Goal: Information Seeking & Learning: Learn about a topic

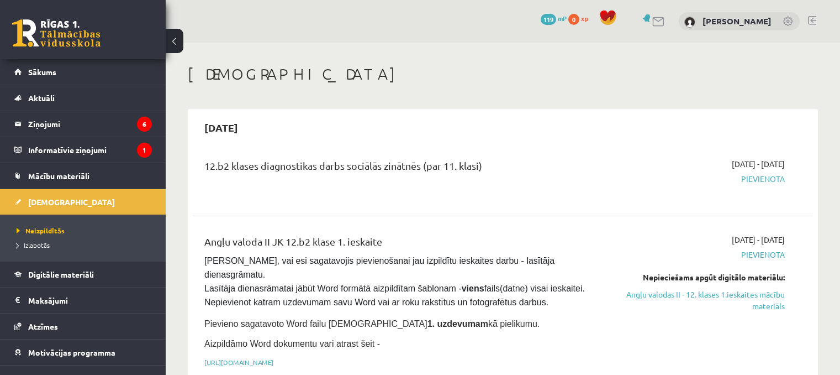
scroll to position [110, 0]
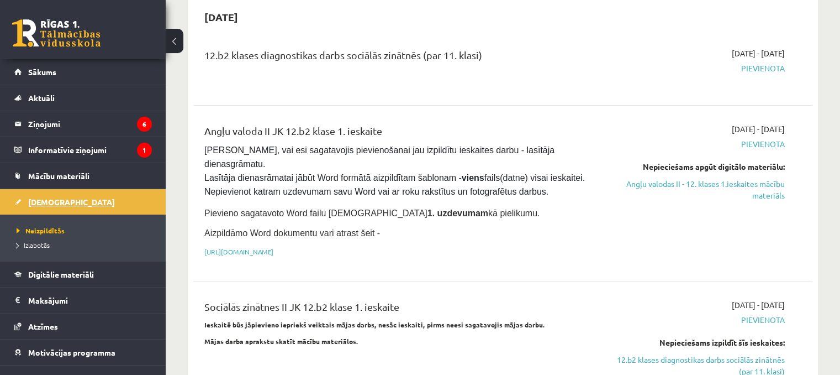
click at [69, 199] on link "[DEMOGRAPHIC_DATA]" at bounding box center [83, 201] width 138 height 25
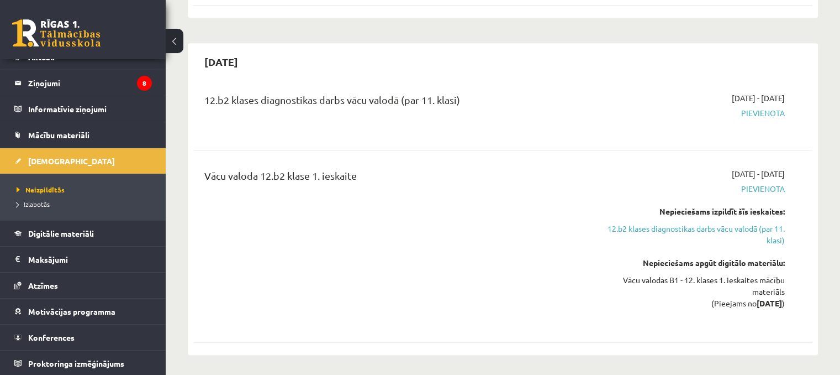
scroll to position [552, 0]
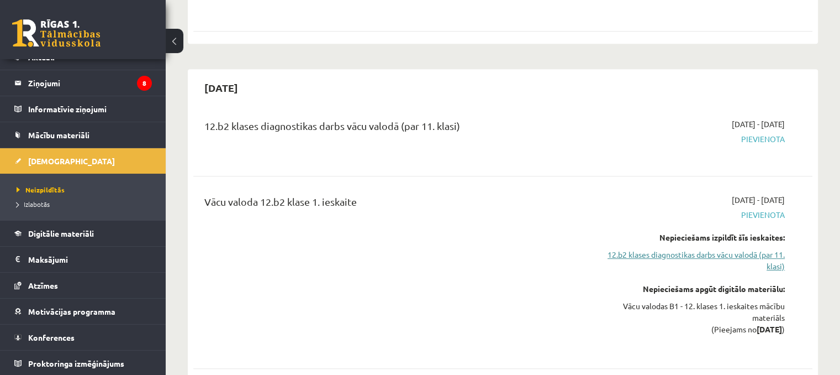
click at [674, 249] on link "12.b2 klases diagnostikas darbs vācu valodā (par 11. klasi)" at bounding box center [694, 260] width 182 height 23
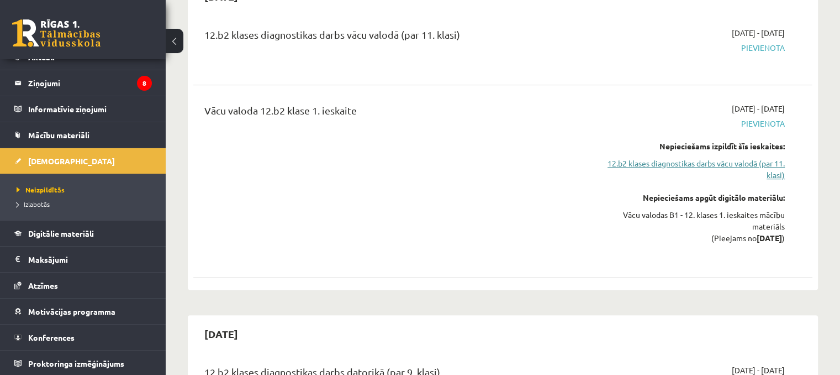
click at [699, 157] on link "12.b2 klases diagnostikas darbs vācu valodā (par 11. klasi)" at bounding box center [694, 168] width 182 height 23
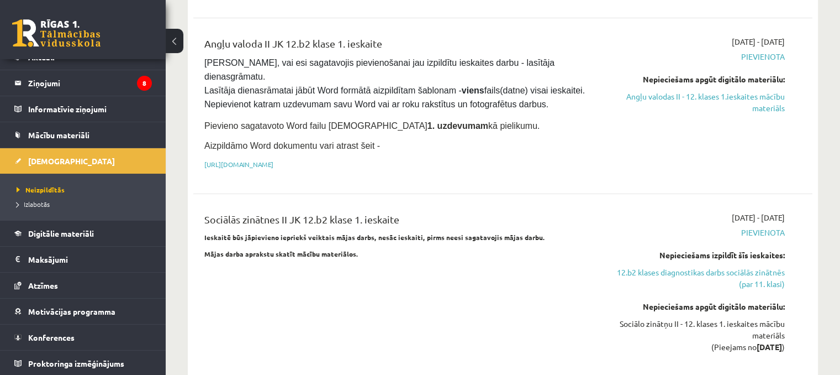
scroll to position [202, 0]
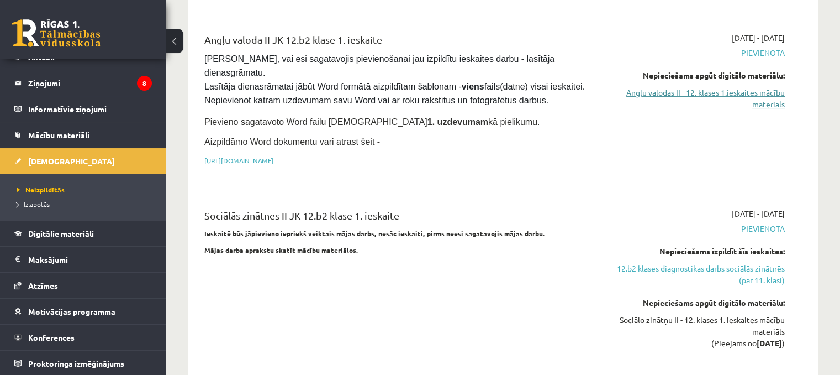
click at [722, 93] on link "Angļu valodas II - 12. klases 1.ieskaites mācību materiāls" at bounding box center [694, 98] width 182 height 23
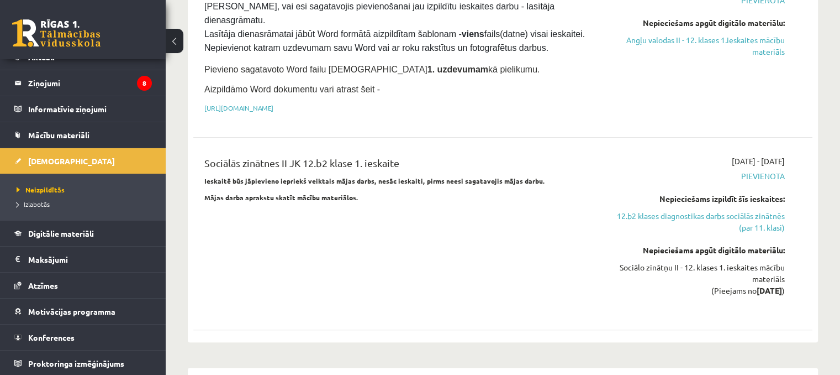
scroll to position [257, 0]
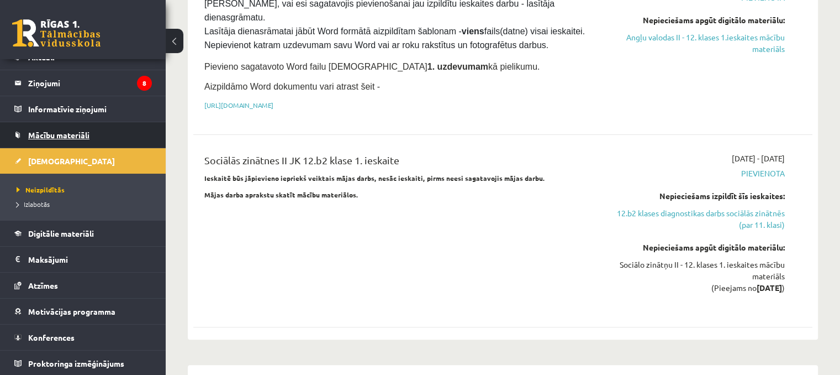
click at [96, 137] on link "Mācību materiāli" at bounding box center [83, 134] width 138 height 25
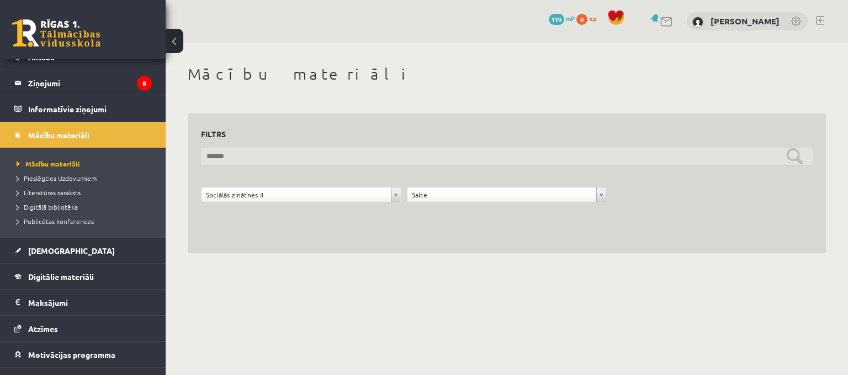
click at [461, 157] on input "text" at bounding box center [507, 155] width 612 height 17
click at [797, 159] on input "text" at bounding box center [507, 155] width 612 height 17
click at [468, 160] on input "****" at bounding box center [507, 155] width 612 height 17
type input "**********"
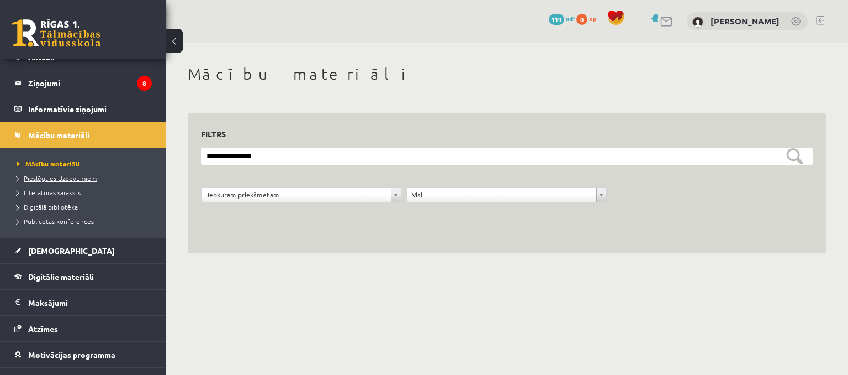
click at [58, 180] on span "Pieslēgties Uzdevumiem" at bounding box center [57, 177] width 80 height 9
click at [64, 193] on span "Literatūras saraksts" at bounding box center [49, 192] width 64 height 9
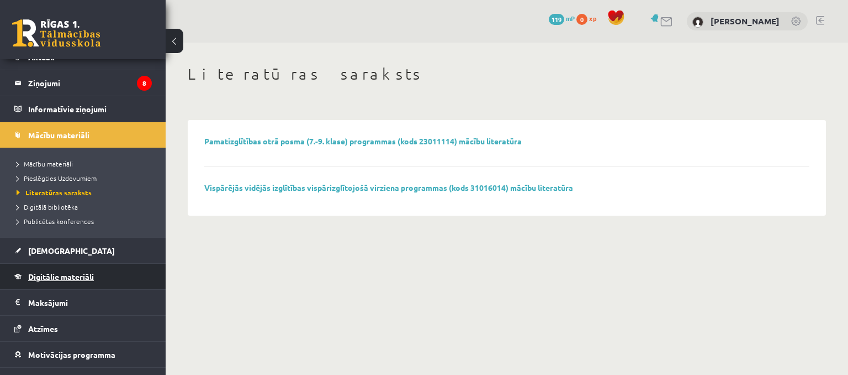
click at [65, 271] on span "Digitālie materiāli" at bounding box center [61, 276] width 66 height 10
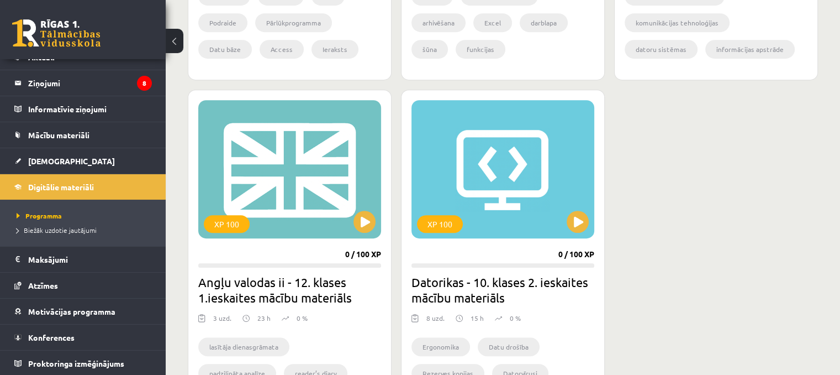
scroll to position [608, 0]
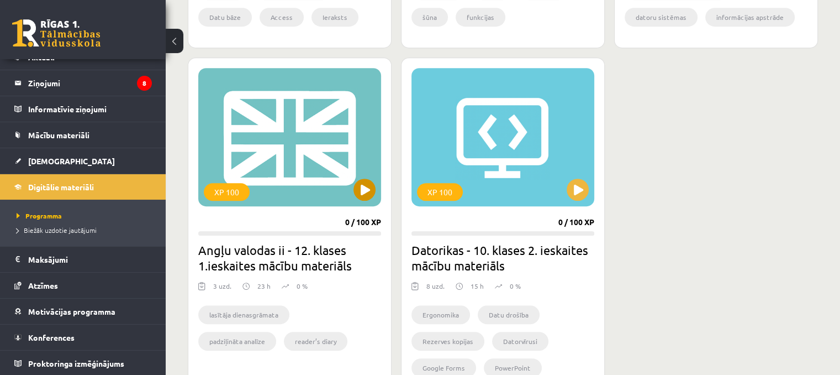
click at [298, 168] on div "XP 100" at bounding box center [289, 137] width 183 height 138
click at [300, 242] on div "XP 100 0 / 100 XP Angļu valodas ii - 12. klases 1.ieskaites mācību materiāls 3 …" at bounding box center [290, 227] width 204 height 341
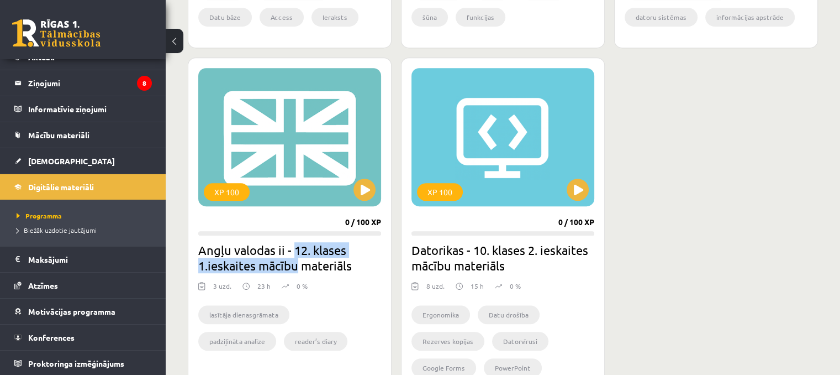
click at [297, 259] on h2 "Angļu valodas ii - 12. klases 1.ieskaites mācību materiāls" at bounding box center [289, 257] width 183 height 31
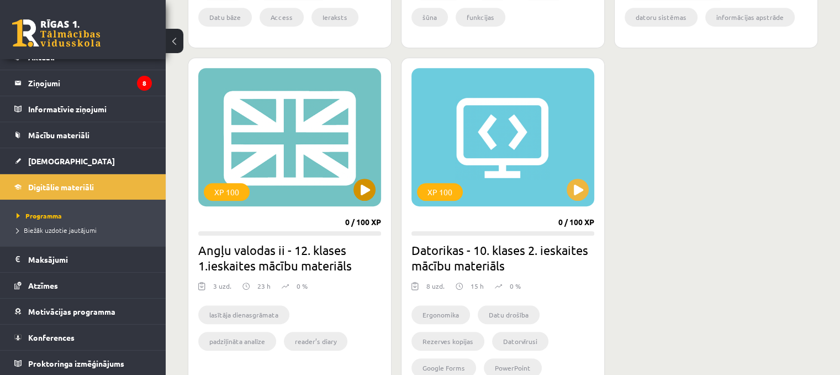
click at [298, 191] on div "XP 100" at bounding box center [289, 137] width 183 height 138
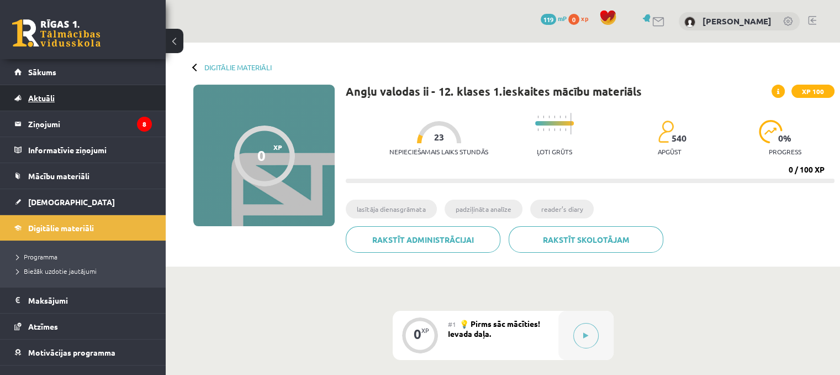
click at [44, 100] on span "Aktuāli" at bounding box center [41, 98] width 27 height 10
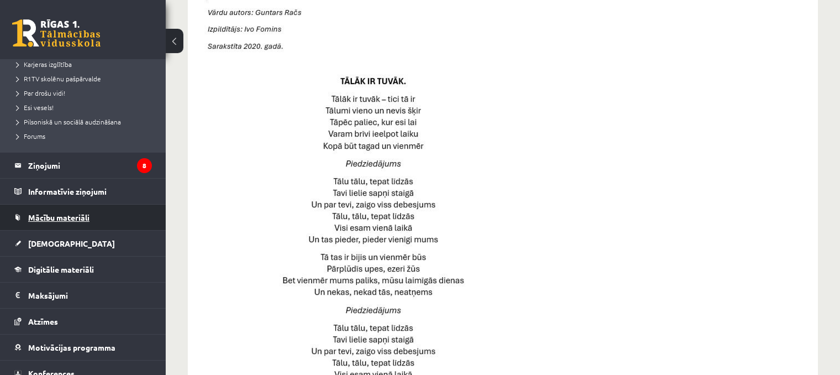
scroll to position [221, 0]
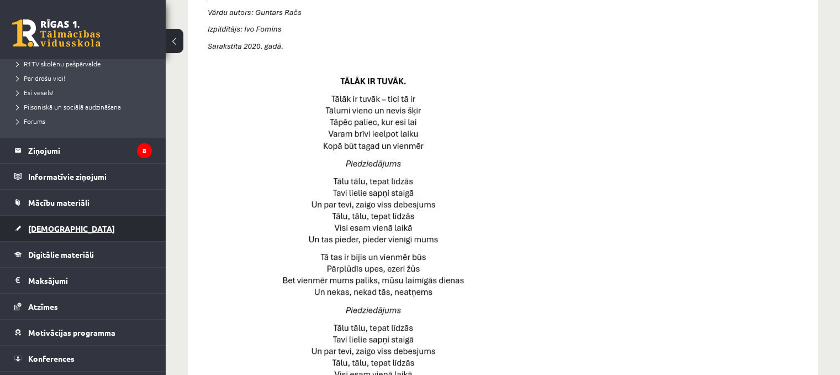
click at [59, 227] on span "[DEMOGRAPHIC_DATA]" at bounding box center [71, 228] width 87 height 10
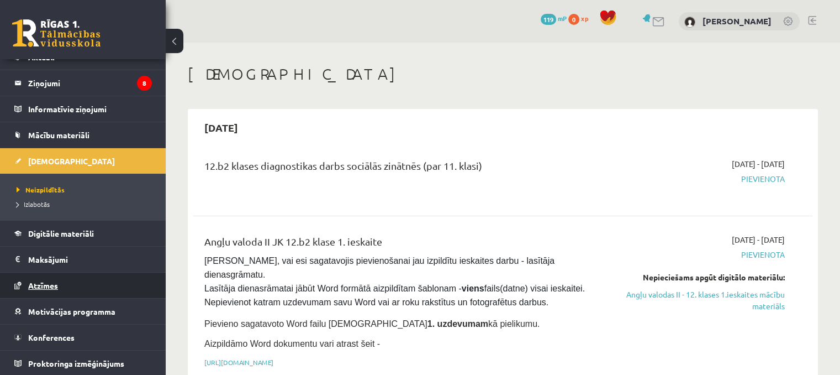
click at [54, 280] on span "Atzīmes" at bounding box center [43, 285] width 30 height 10
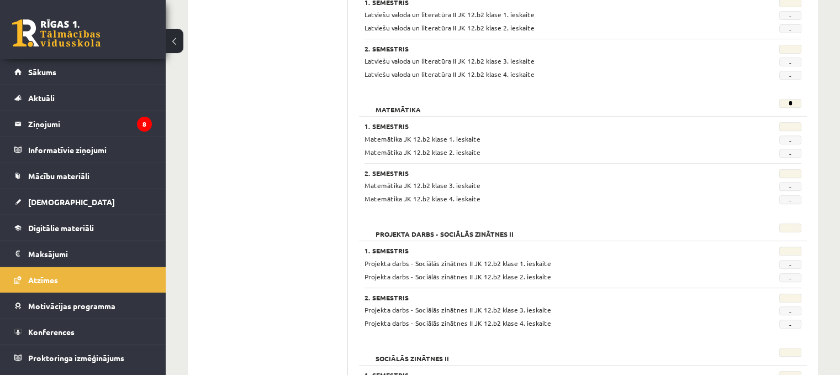
scroll to position [453, 0]
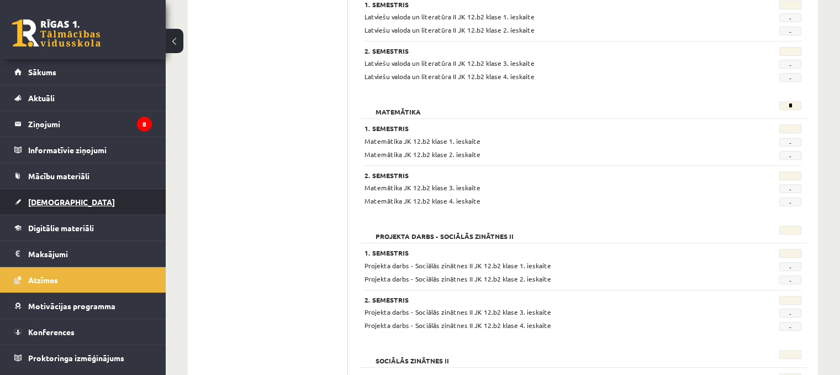
click at [52, 199] on span "[DEMOGRAPHIC_DATA]" at bounding box center [71, 202] width 87 height 10
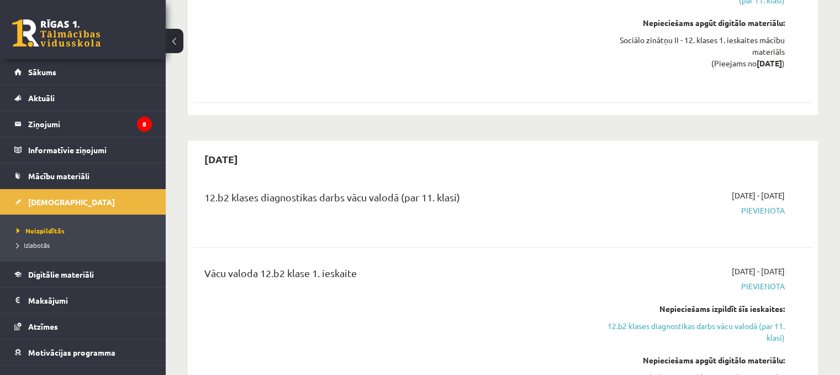
scroll to position [563, 0]
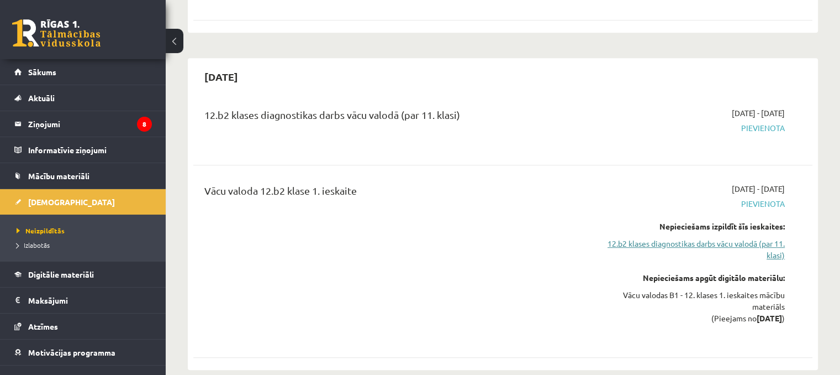
click at [726, 238] on link "12.b2 klases diagnostikas darbs vācu valodā (par 11. klasi)" at bounding box center [694, 249] width 182 height 23
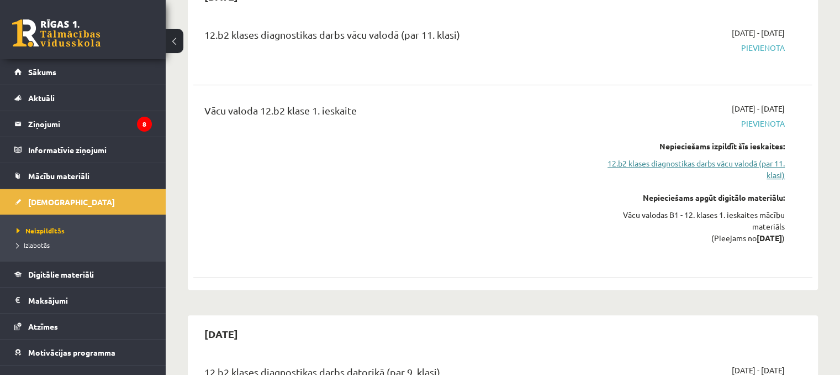
click at [748, 157] on link "12.b2 klases diagnostikas darbs vācu valodā (par 11. klasi)" at bounding box center [694, 168] width 182 height 23
click at [667, 157] on link "12.b2 klases diagnostikas darbs vācu valodā (par 11. klasi)" at bounding box center [694, 168] width 182 height 23
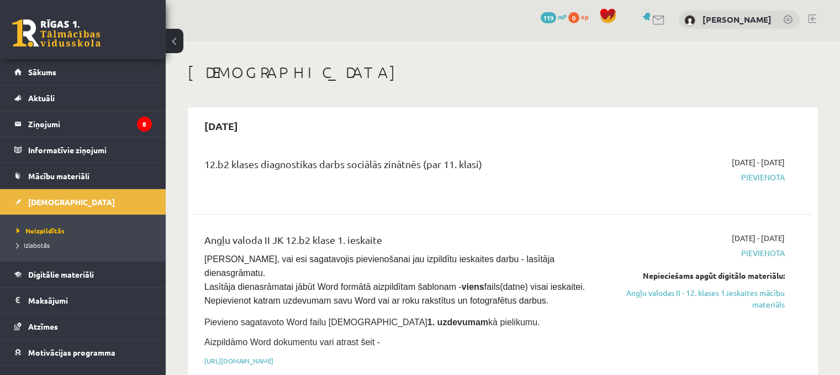
scroll to position [0, 0]
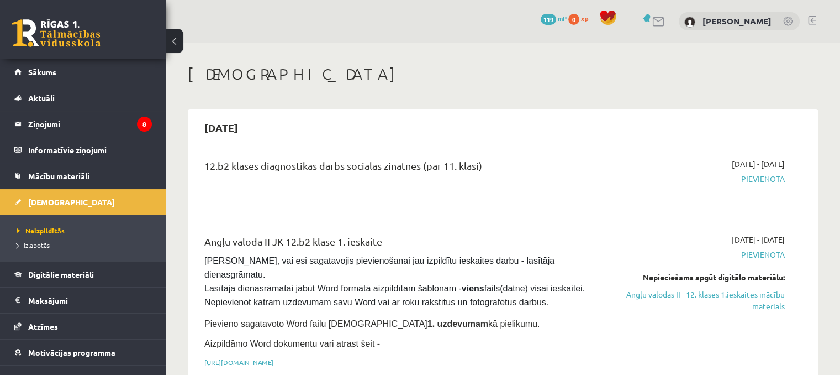
click at [757, 185] on div "2025-09-16 - 2025-09-30 Pievienota" at bounding box center [693, 178] width 199 height 40
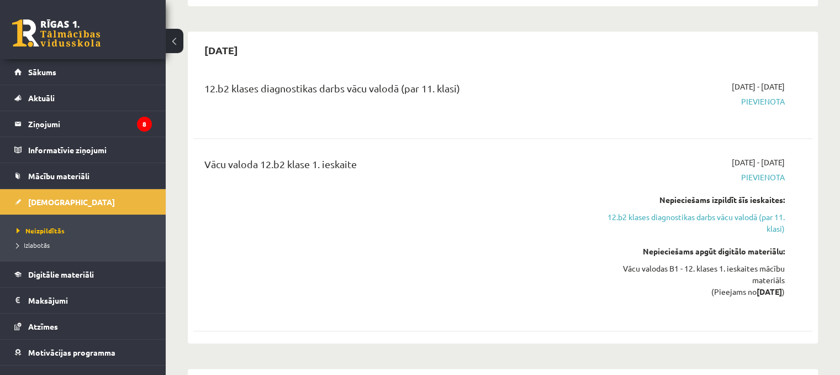
scroll to position [608, 0]
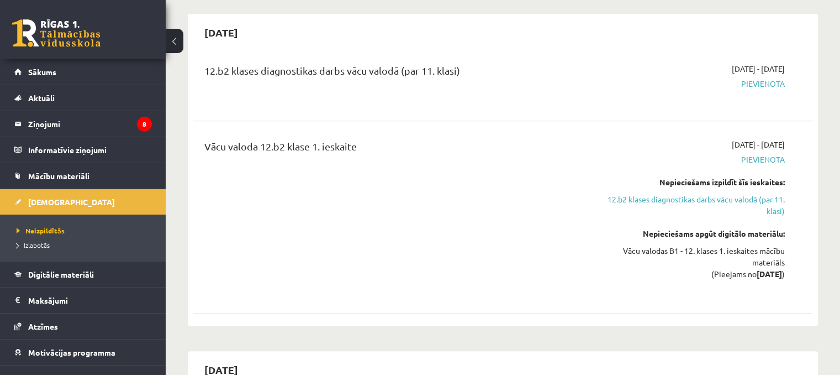
click at [773, 193] on link "12.b2 klases diagnostikas darbs vācu valodā (par 11. klasi)" at bounding box center [694, 204] width 182 height 23
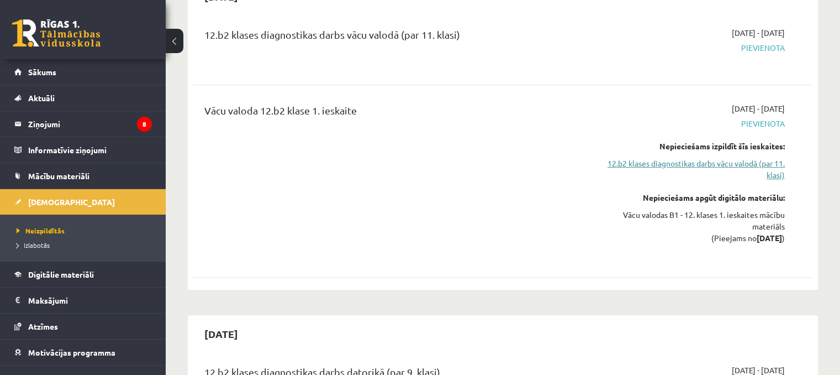
click at [724, 157] on link "12.b2 klases diagnostikas darbs vācu valodā (par 11. klasi)" at bounding box center [694, 168] width 182 height 23
click at [725, 157] on link "12.b2 klases diagnostikas darbs vācu valodā (par 11. klasi)" at bounding box center [694, 168] width 182 height 23
click at [773, 161] on link "12.b2 klases diagnostikas darbs vācu valodā (par 11. klasi)" at bounding box center [694, 168] width 182 height 23
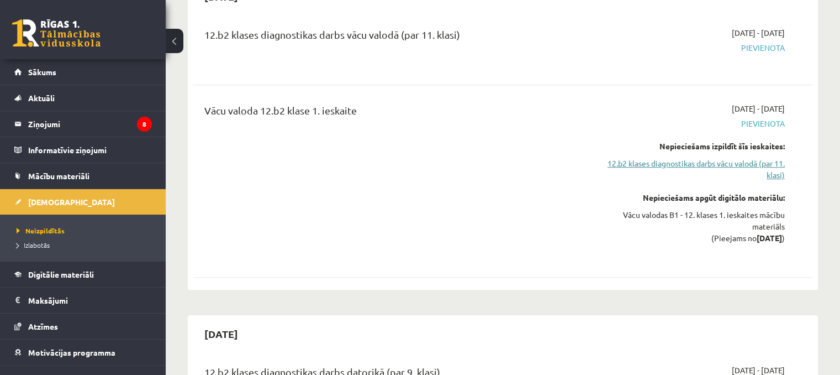
click at [773, 161] on link "12.b2 klases diagnostikas darbs vācu valodā (par 11. klasi)" at bounding box center [694, 168] width 182 height 23
click at [773, 140] on div "Nepieciešams izpildīt šīs ieskaites: 12.b2 klases diagnostikas darbs vācu valod…" at bounding box center [694, 160] width 182 height 40
click at [773, 118] on span "Pievienota" at bounding box center [694, 124] width 182 height 12
click at [83, 273] on span "Digitālie materiāli" at bounding box center [61, 274] width 66 height 10
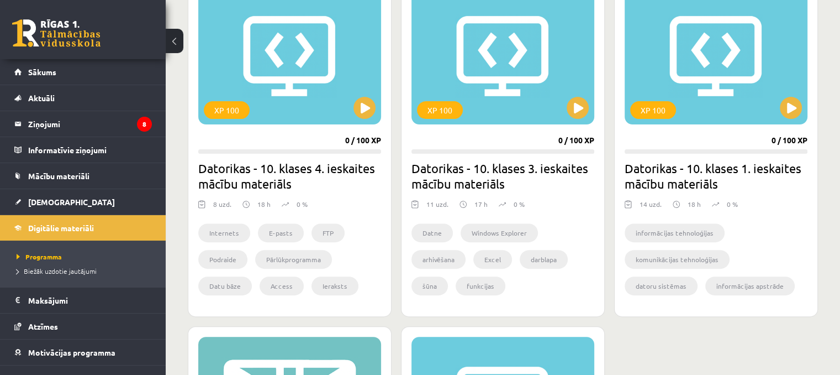
scroll to position [329, 0]
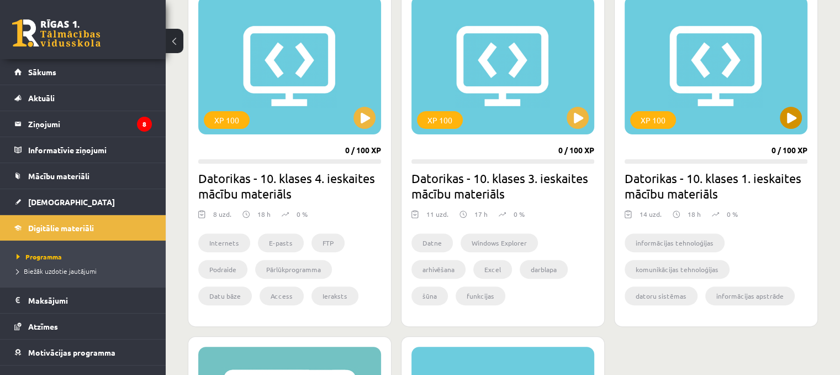
click at [743, 112] on div "XP 100" at bounding box center [716, 65] width 183 height 138
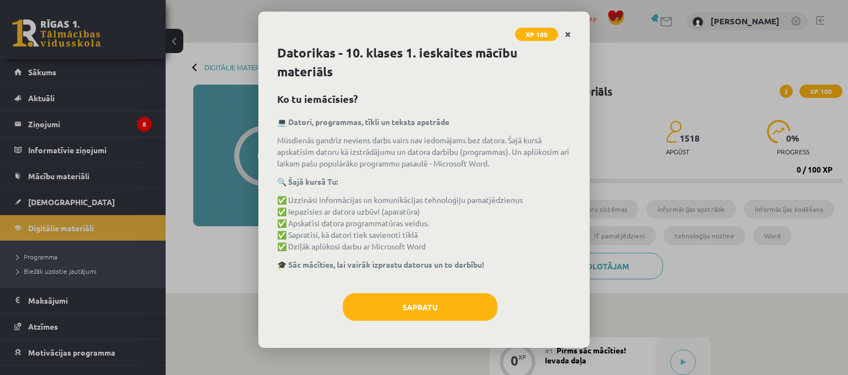
click at [571, 38] on link "Close" at bounding box center [567, 35] width 19 height 22
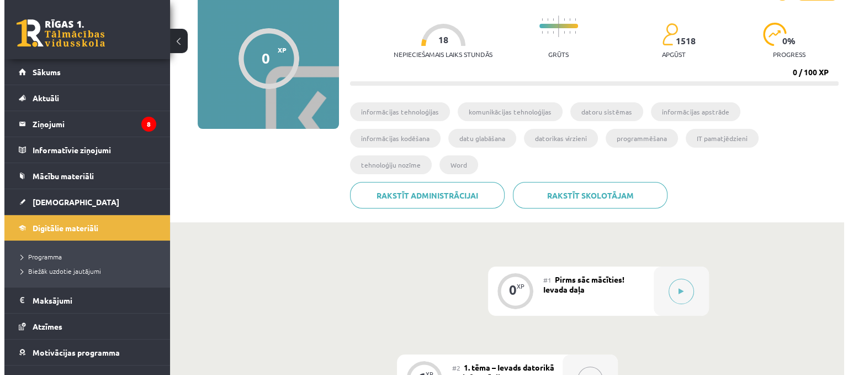
scroll to position [76, 0]
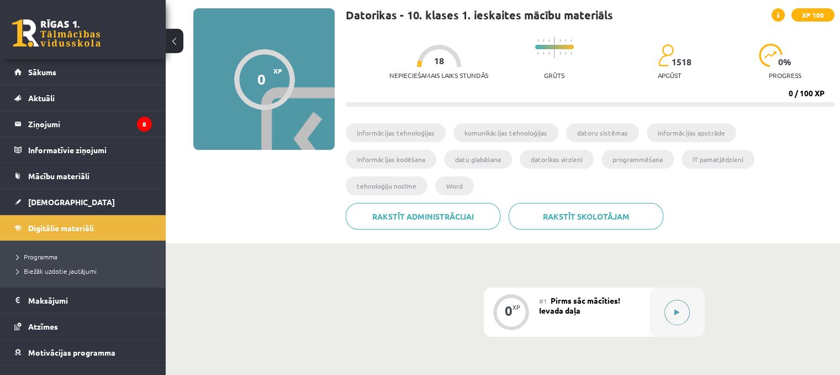
click at [678, 309] on icon at bounding box center [676, 312] width 5 height 7
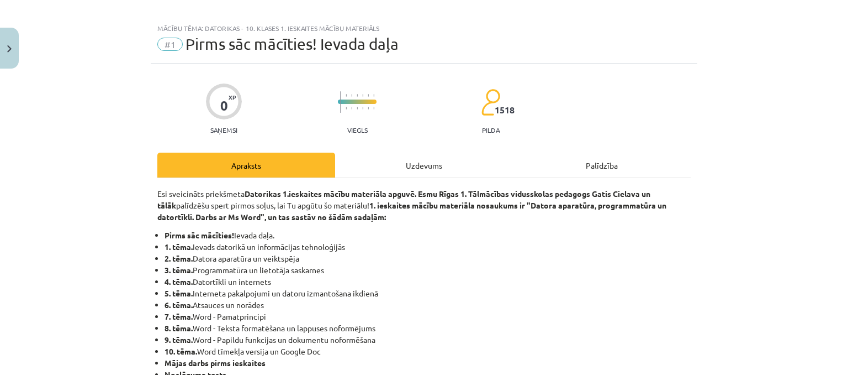
scroll to position [0, 0]
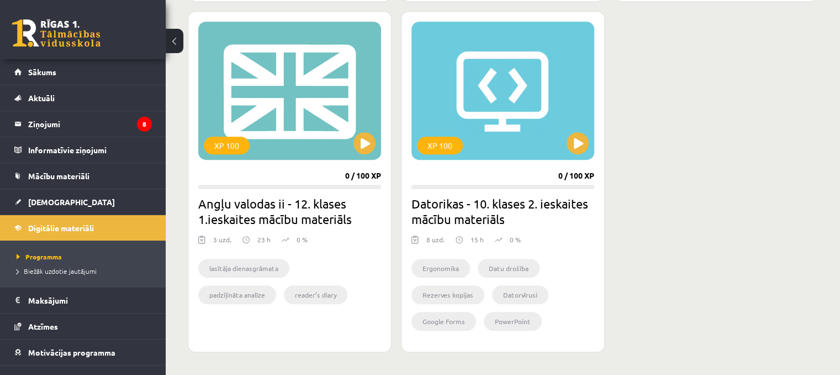
scroll to position [661, 0]
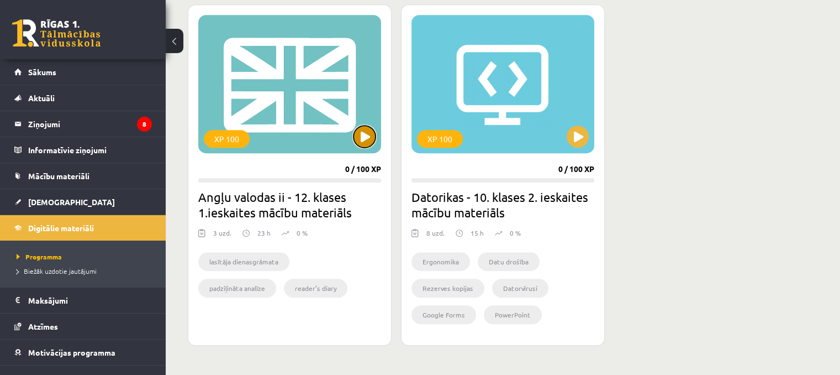
click at [365, 136] on button at bounding box center [365, 136] width 22 height 22
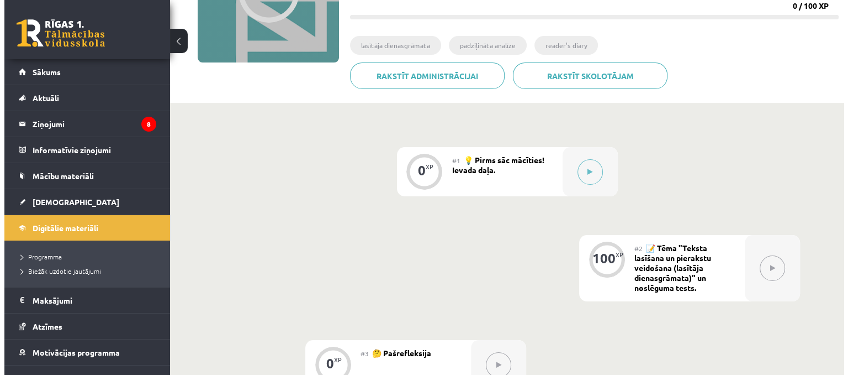
scroll to position [166, 0]
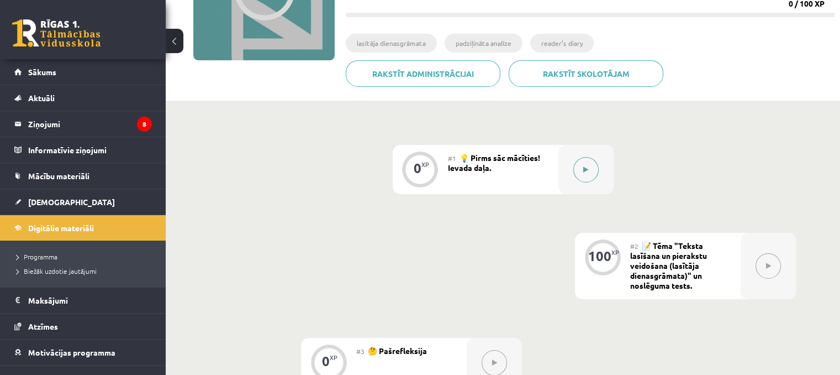
click at [577, 165] on button at bounding box center [585, 169] width 25 height 25
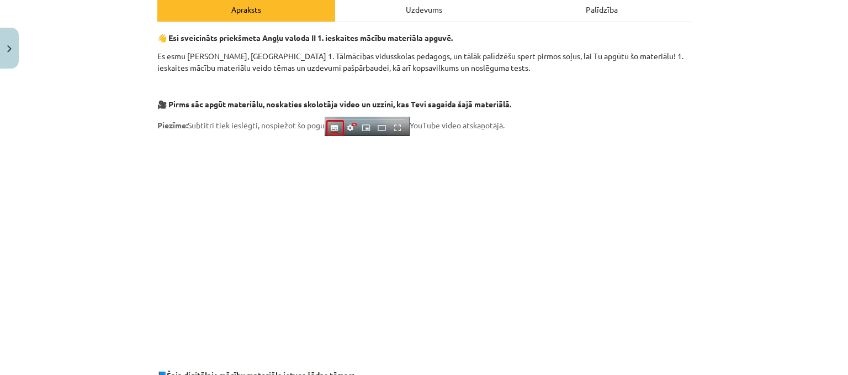
click at [635, 125] on p "Piezīme: Subtitri tiek ieslēgti, nospiežot šo pogu YouTube video atskaņotājā." at bounding box center [424, 126] width 534 height 19
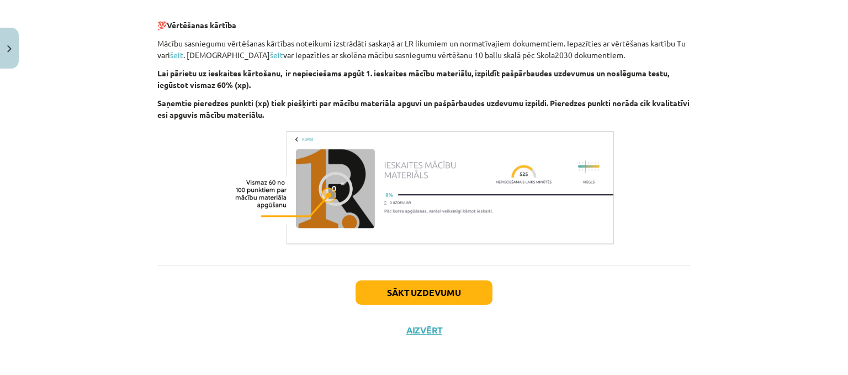
scroll to position [789, 0]
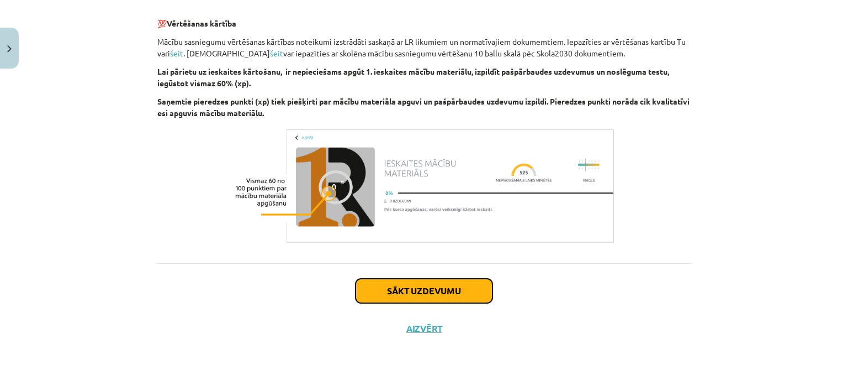
click at [458, 285] on button "Sākt uzdevumu" at bounding box center [424, 290] width 137 height 24
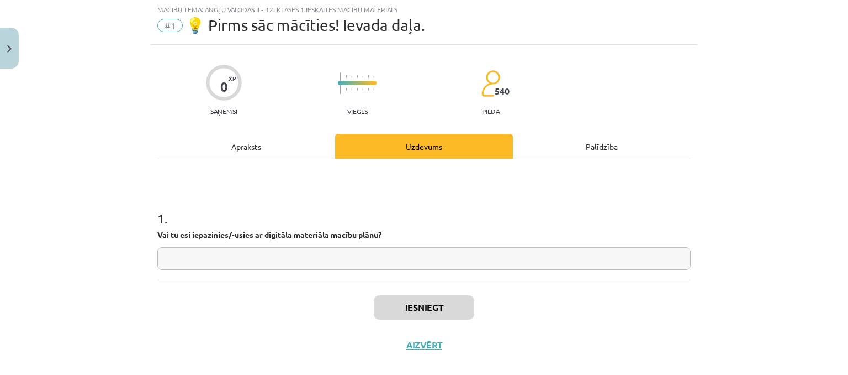
scroll to position [28, 0]
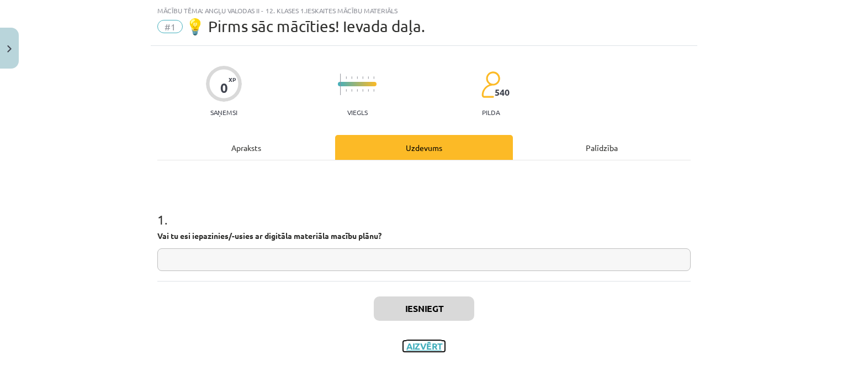
click at [426, 341] on button "Aizvērt" at bounding box center [424, 345] width 42 height 11
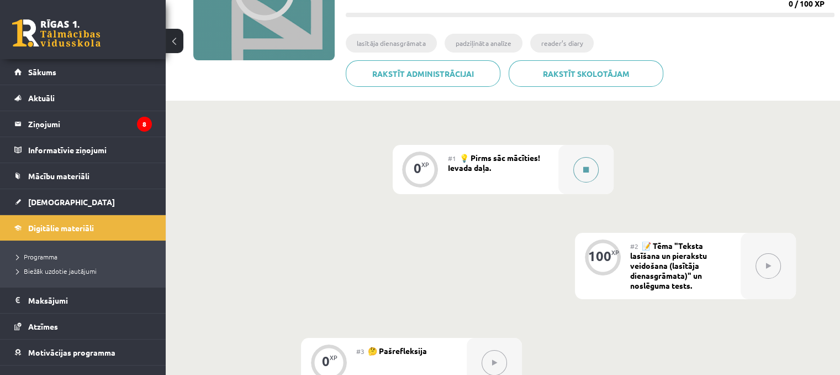
click at [586, 174] on button at bounding box center [585, 169] width 25 height 25
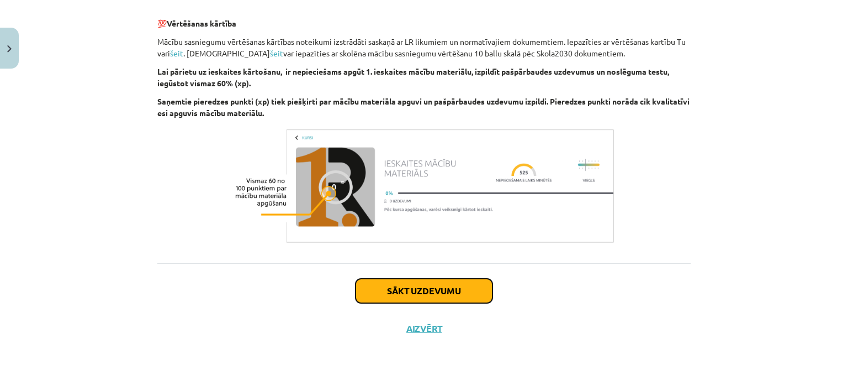
click at [462, 284] on button "Sākt uzdevumu" at bounding box center [424, 290] width 137 height 24
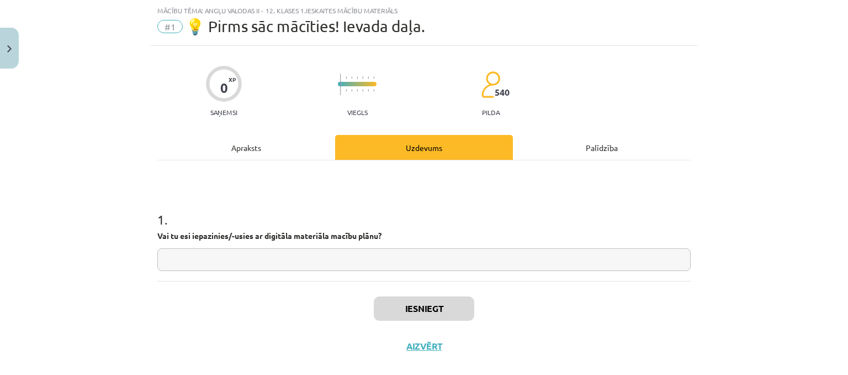
click at [414, 255] on input "text" at bounding box center [424, 259] width 534 height 23
type input "*"
drag, startPoint x: 498, startPoint y: 308, endPoint x: 511, endPoint y: 323, distance: 19.6
click at [511, 323] on div "0 XP Saņemsi Viegls 540 pilda Apraksts Uzdevums Palīdzība 1 . Vai tu esi iepazi…" at bounding box center [424, 205] width 547 height 319
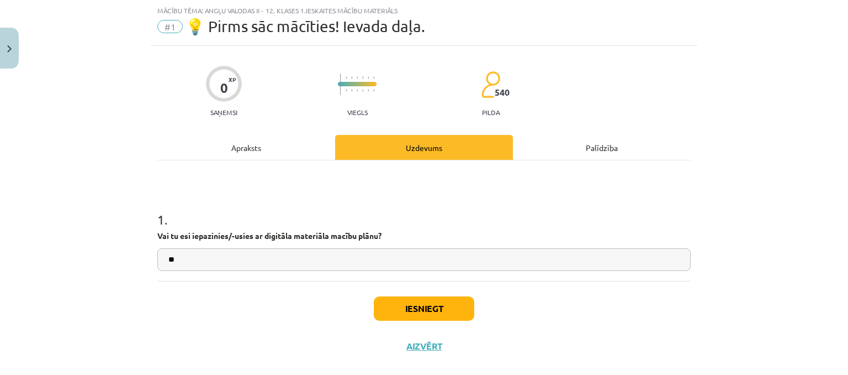
type input "**"
click at [424, 310] on button "Iesniegt" at bounding box center [424, 308] width 101 height 24
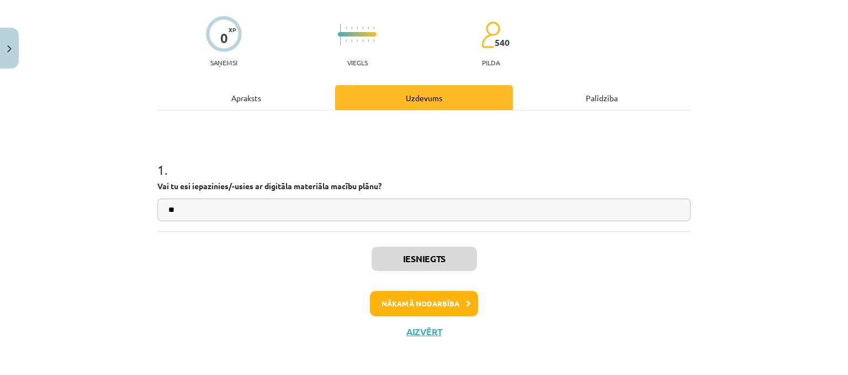
scroll to position [80, 0]
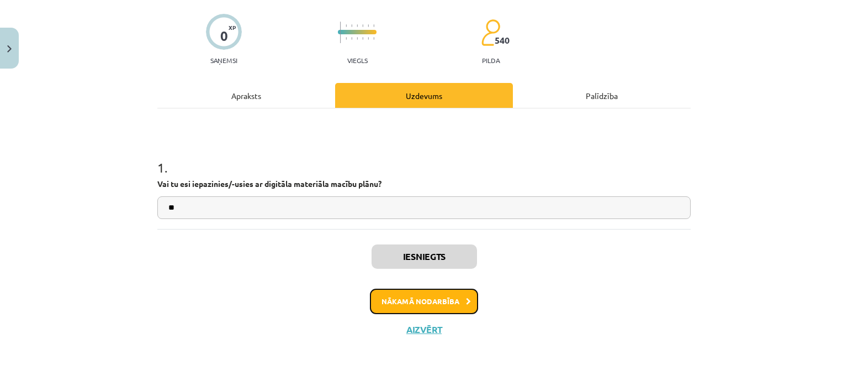
click at [440, 303] on button "Nākamā nodarbība" at bounding box center [424, 300] width 108 height 25
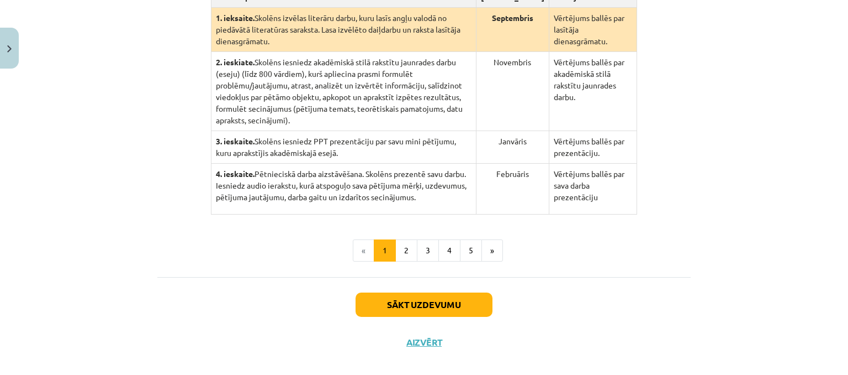
scroll to position [314, 0]
click at [403, 240] on button "2" at bounding box center [406, 250] width 22 height 22
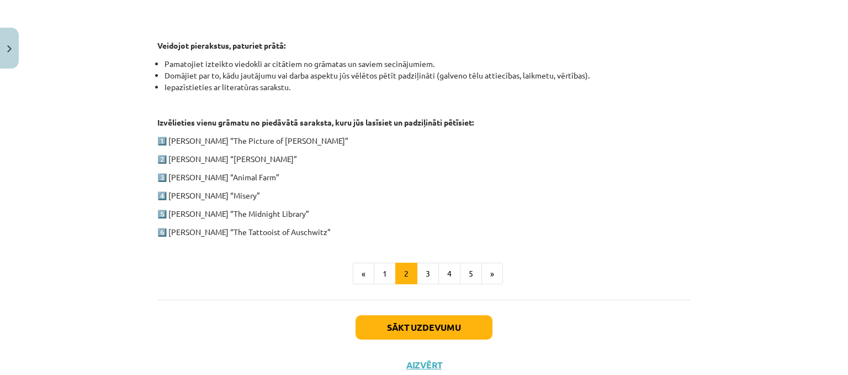
scroll to position [546, 0]
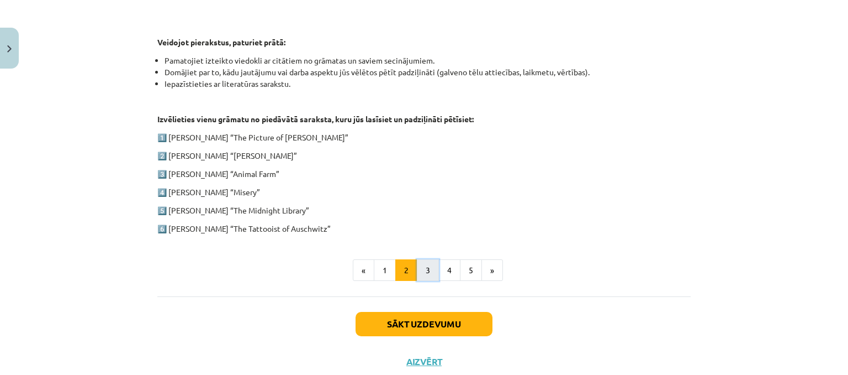
click at [425, 263] on button "3" at bounding box center [428, 270] width 22 height 22
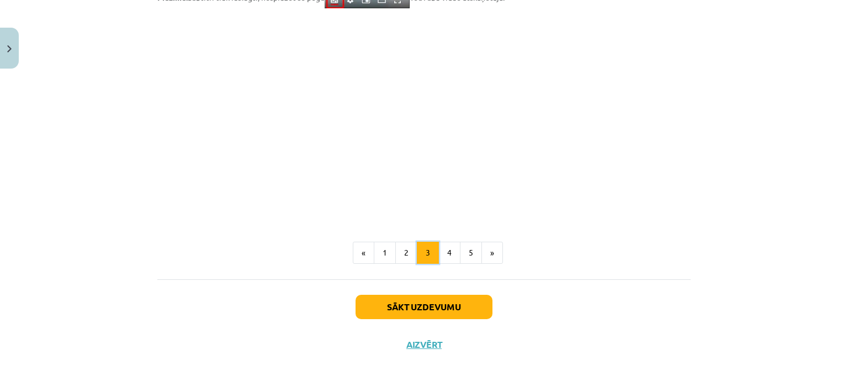
scroll to position [953, 0]
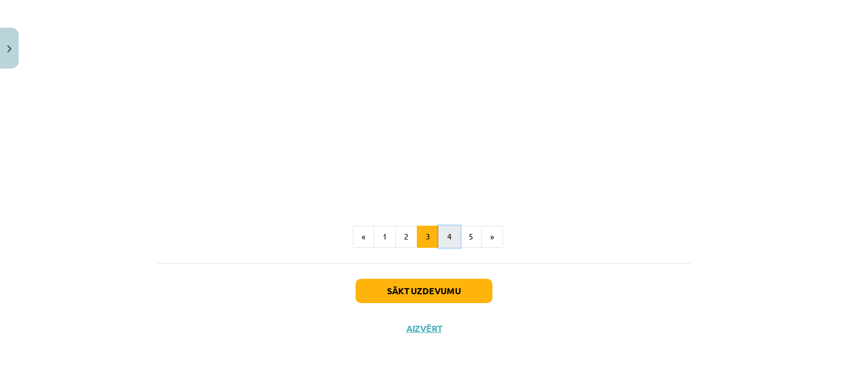
click at [444, 237] on button "4" at bounding box center [450, 236] width 22 height 22
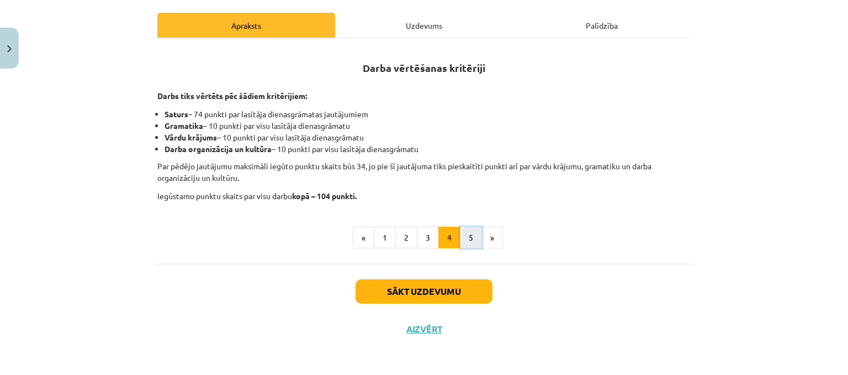
click at [461, 243] on button "5" at bounding box center [471, 237] width 22 height 22
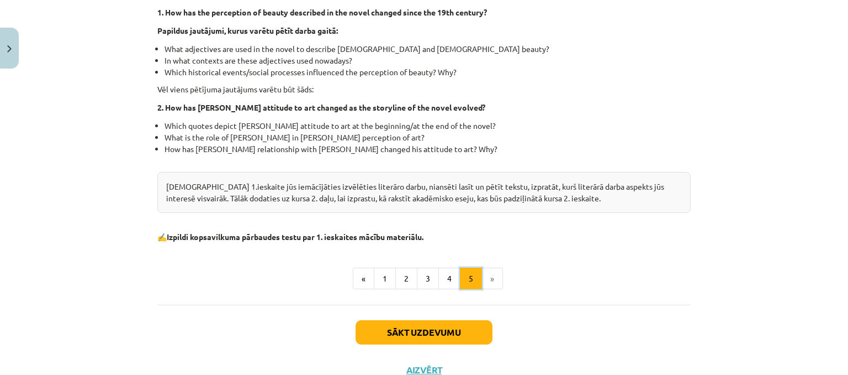
scroll to position [333, 0]
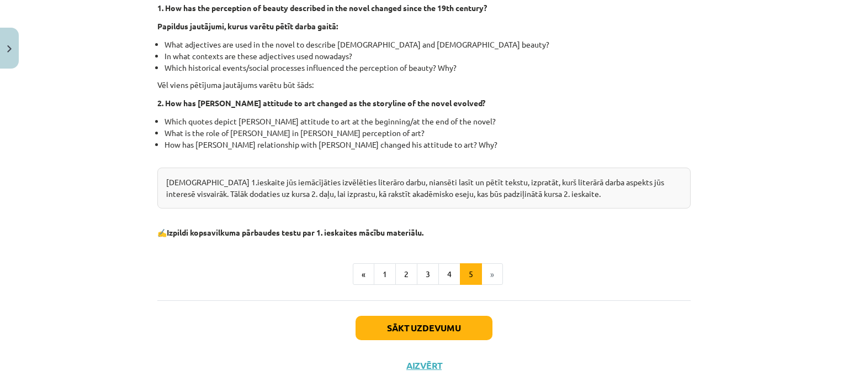
click at [482, 279] on li "»" at bounding box center [492, 274] width 21 height 22
click at [486, 275] on li "»" at bounding box center [492, 274] width 21 height 22
